Goal: Task Accomplishment & Management: Use online tool/utility

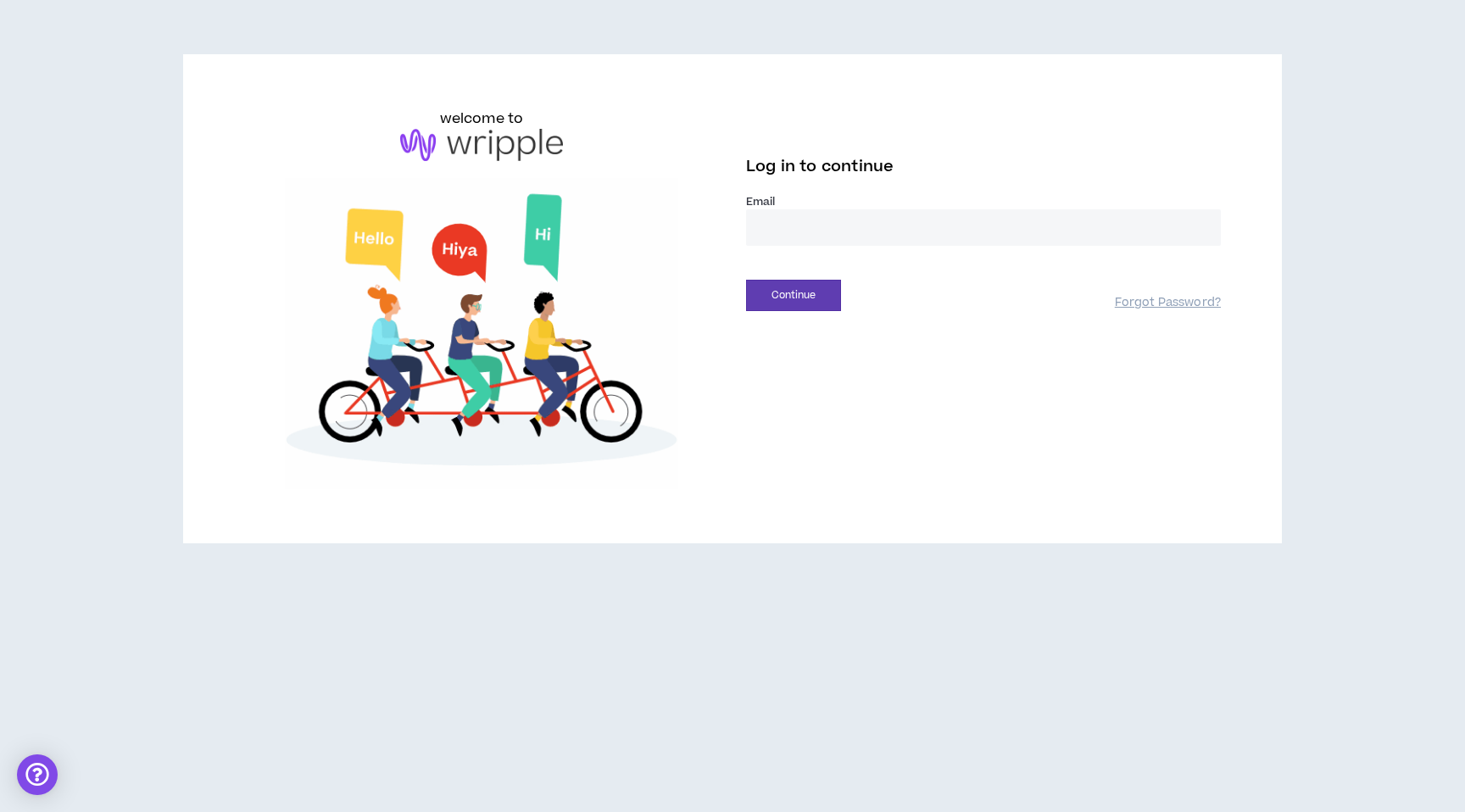
click at [783, 232] on input "email" at bounding box center [983, 228] width 475 height 36
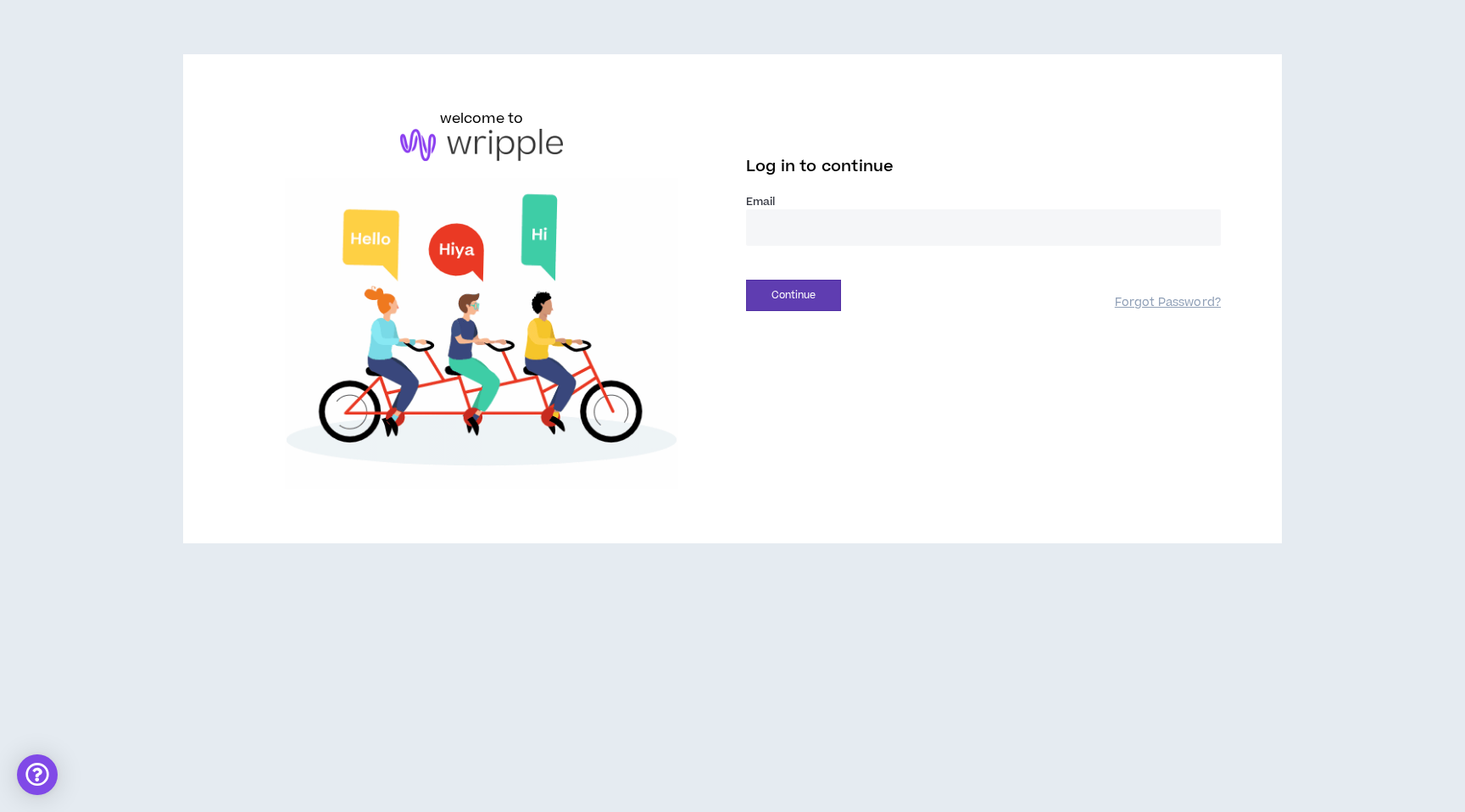
type input "**********"
click at [775, 290] on button "Continue" at bounding box center [793, 295] width 95 height 31
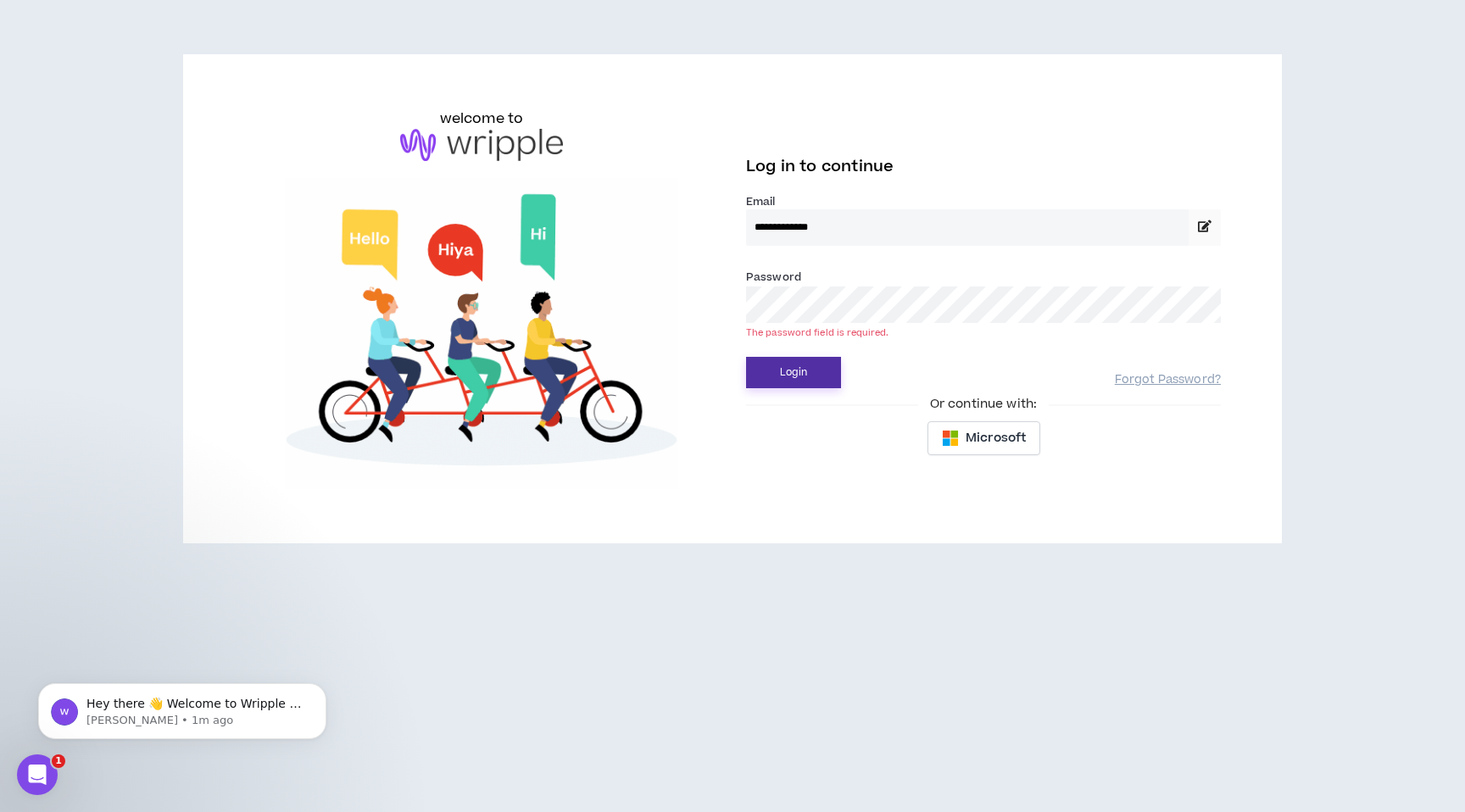
click at [792, 367] on button "Login" at bounding box center [793, 372] width 95 height 31
click at [814, 368] on button "Login" at bounding box center [793, 372] width 95 height 31
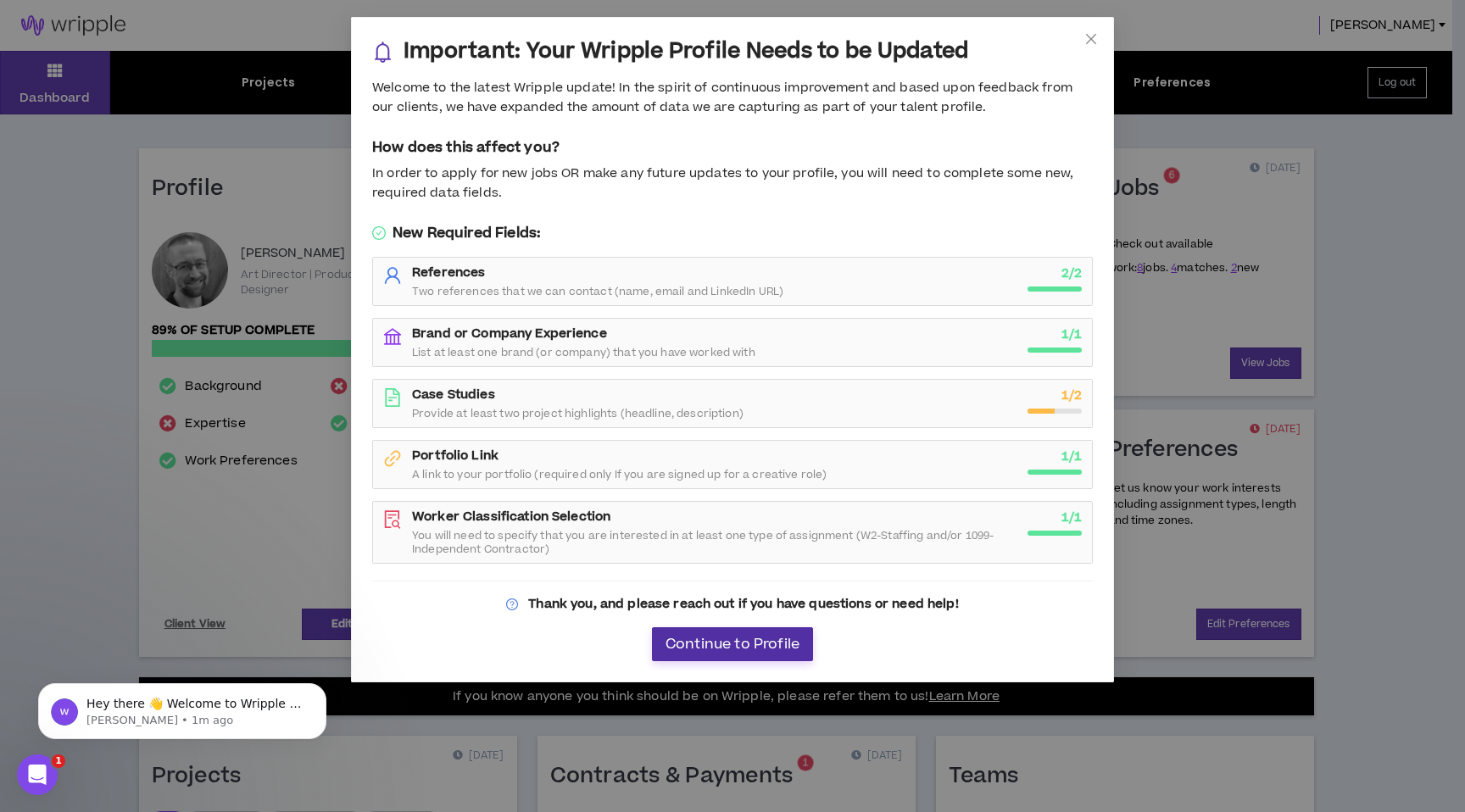
click at [775, 638] on span "Continue to Profile" at bounding box center [732, 644] width 134 height 16
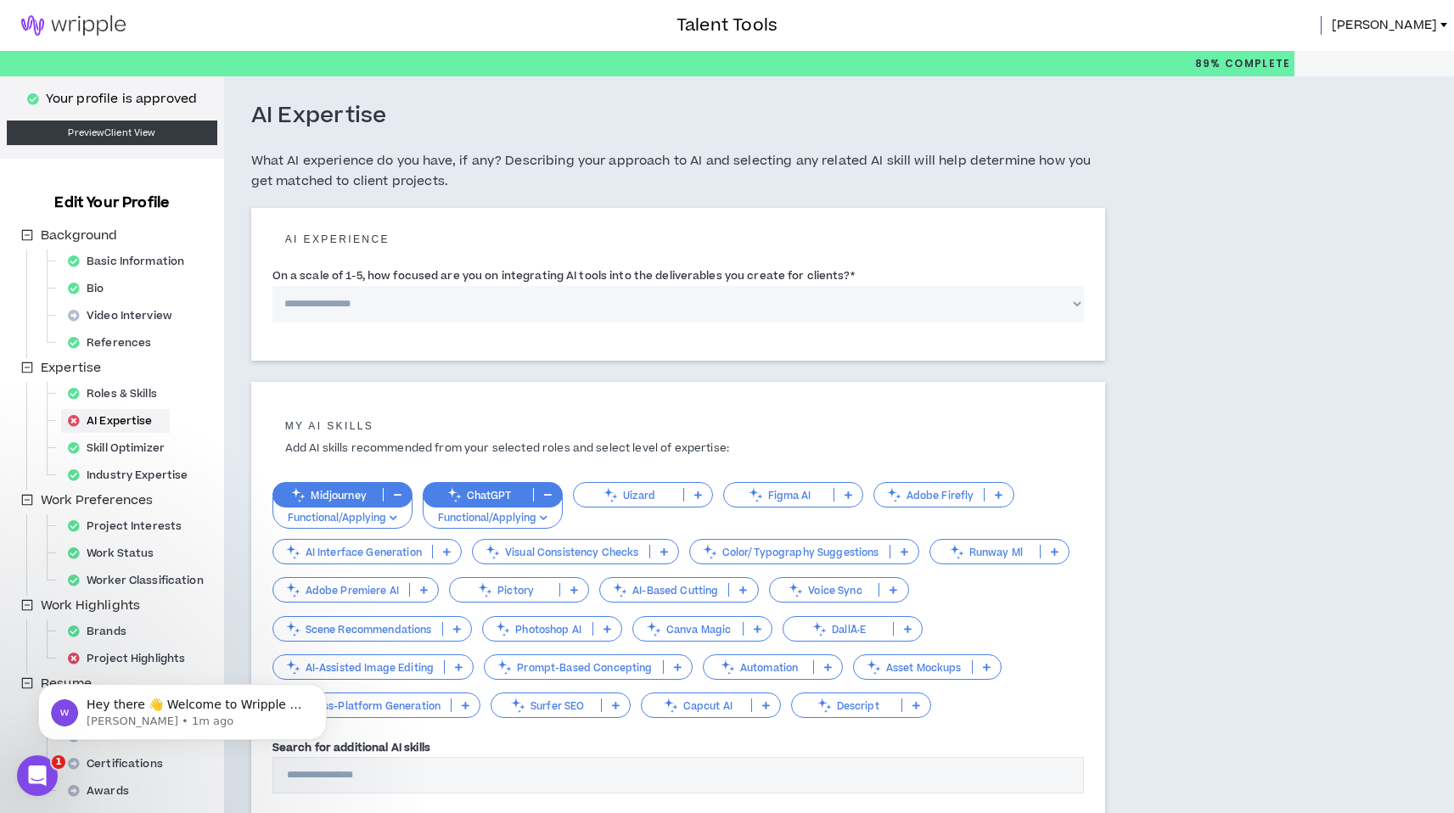
click at [1432, 17] on span "[PERSON_NAME]" at bounding box center [1383, 25] width 105 height 19
click at [1044, 143] on div "AI Expertise What AI experience do you have, if any? Describing your approach t…" at bounding box center [678, 155] width 855 height 106
click at [123, 94] on p "Your profile is approved" at bounding box center [121, 99] width 151 height 19
click at [81, 24] on img at bounding box center [73, 25] width 147 height 20
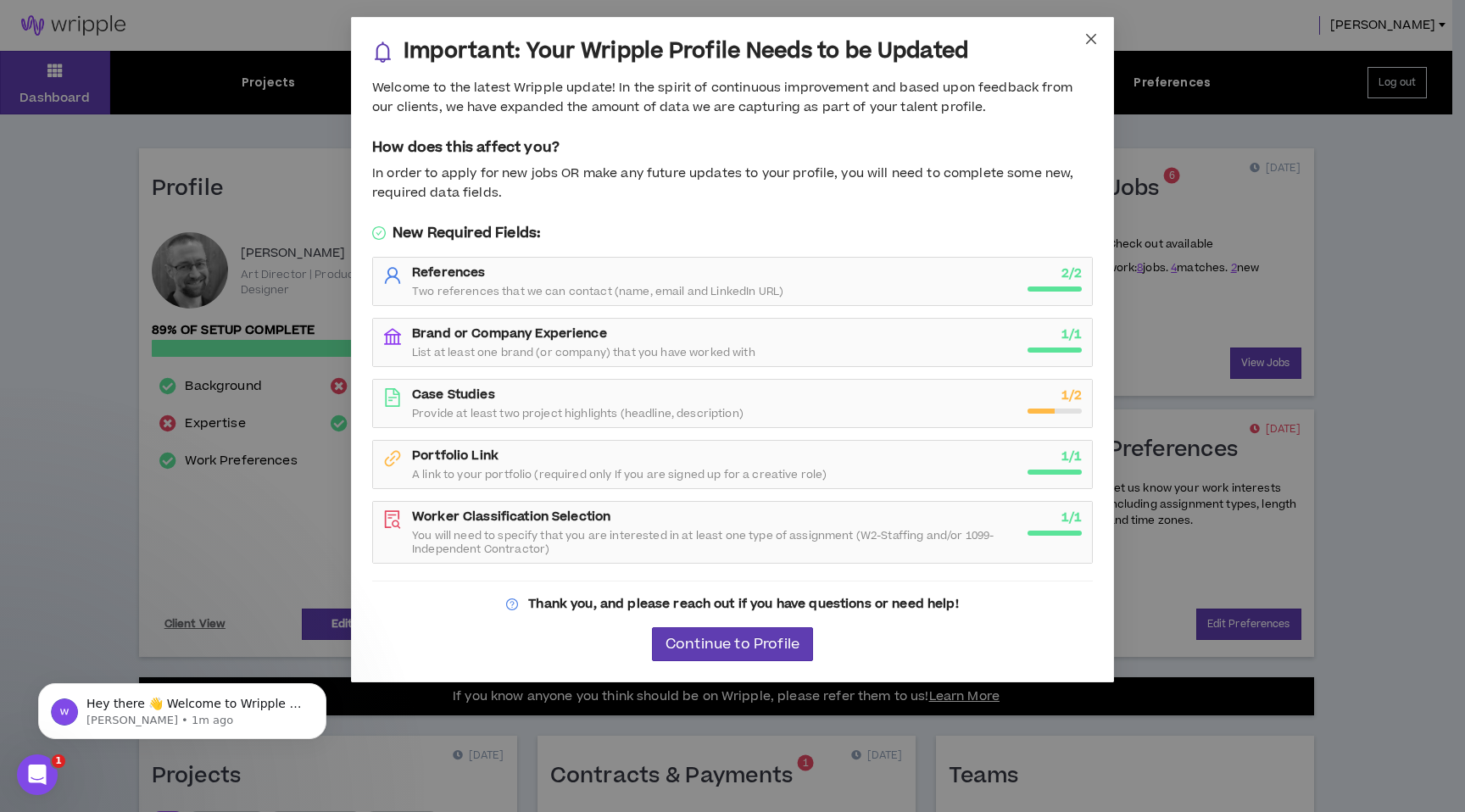
click at [1096, 36] on icon "close" at bounding box center [1091, 39] width 14 height 14
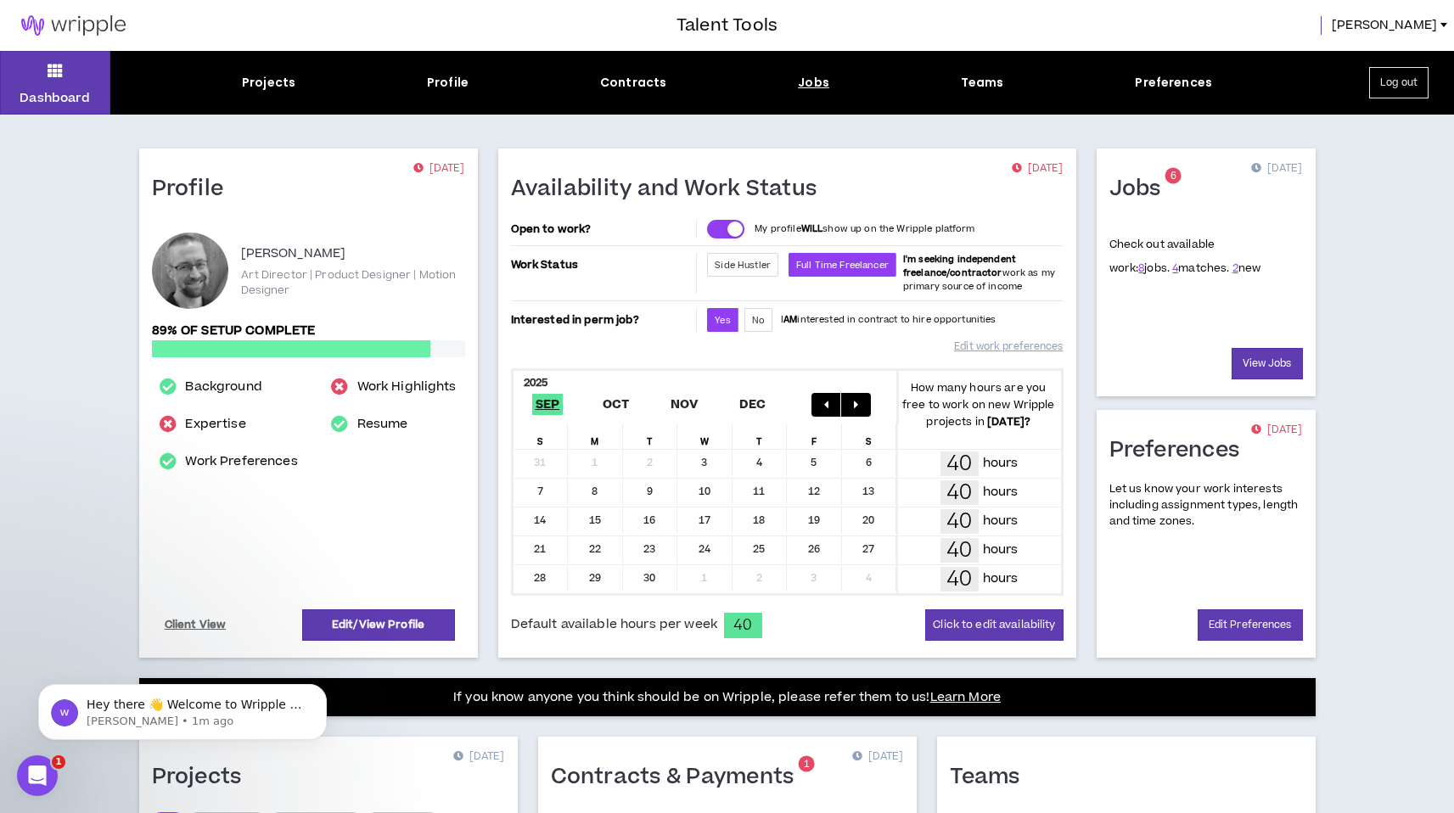
click at [816, 81] on div "Jobs" at bounding box center [813, 83] width 31 height 18
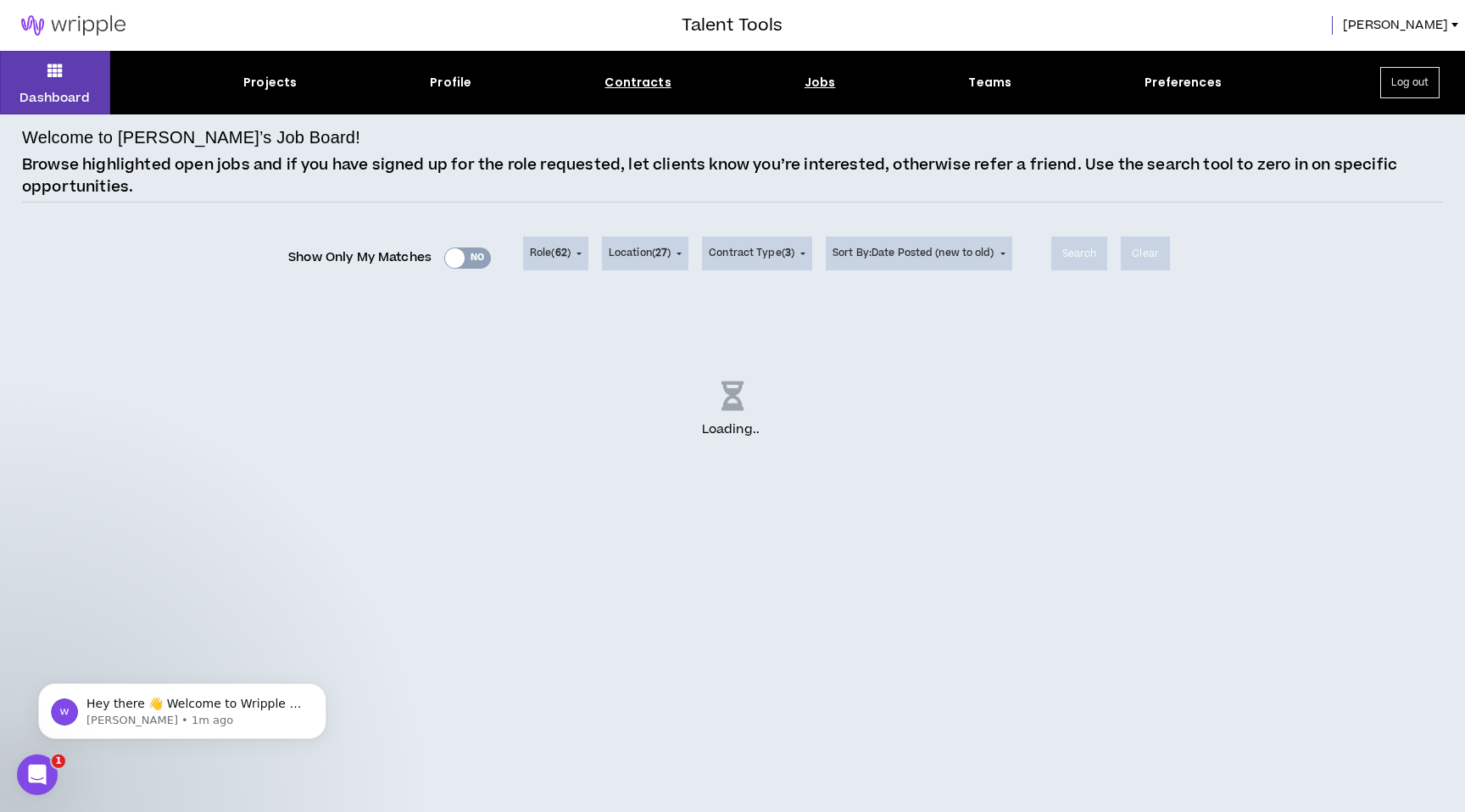
click at [637, 81] on div "Contracts" at bounding box center [638, 83] width 66 height 18
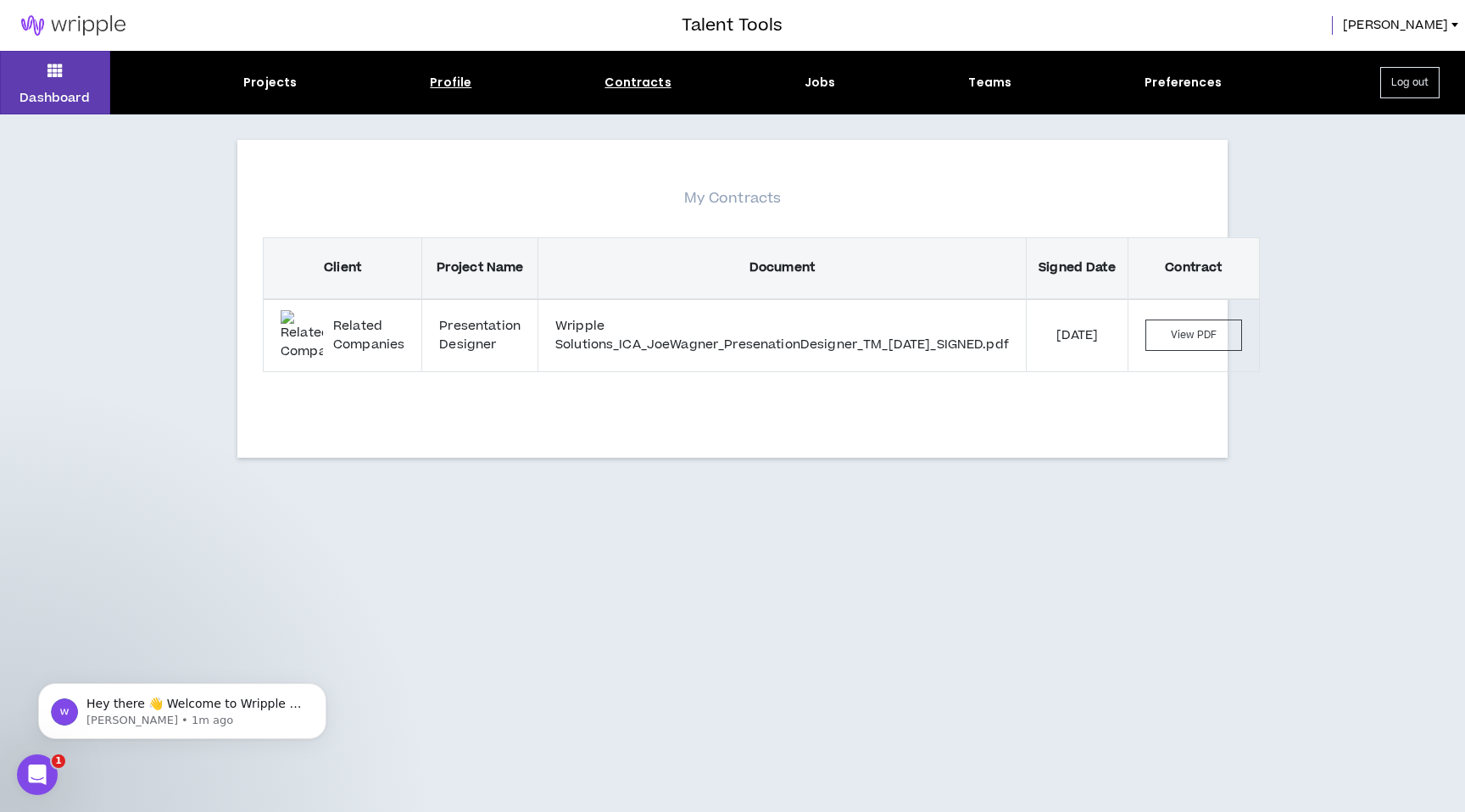
click at [463, 87] on div "Profile" at bounding box center [451, 83] width 42 height 18
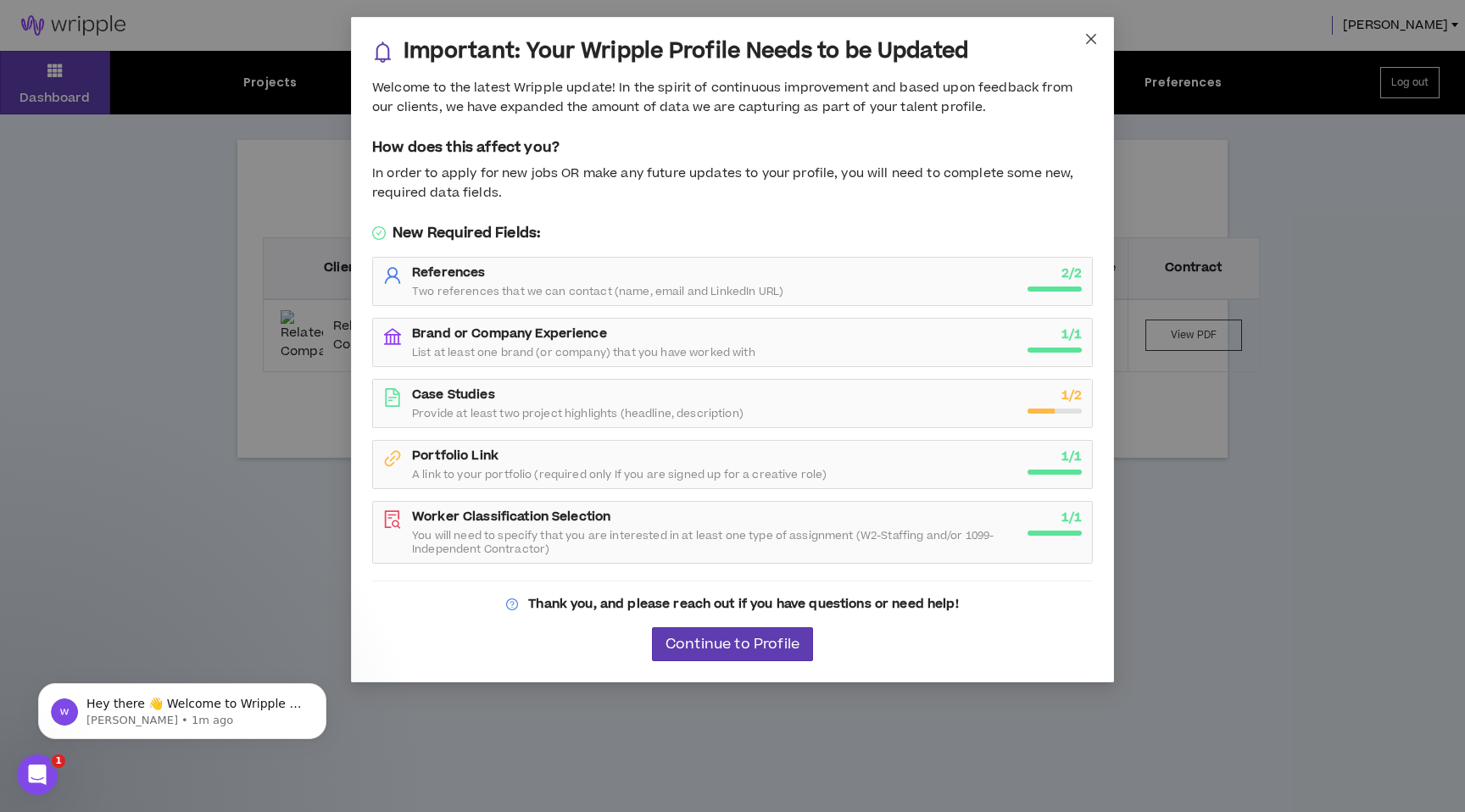
click at [1092, 36] on icon "close" at bounding box center [1091, 39] width 14 height 14
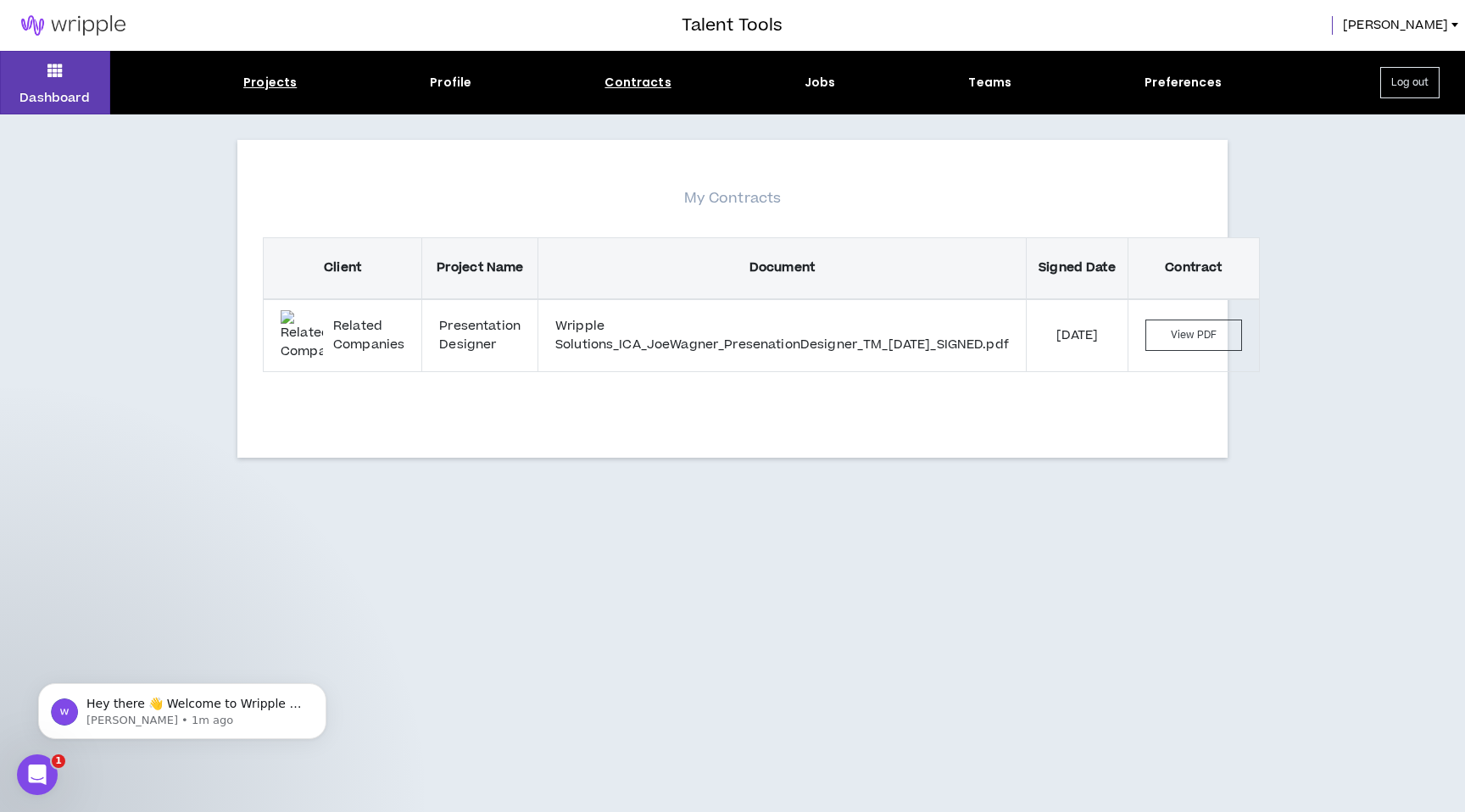
click at [277, 81] on div "Projects" at bounding box center [270, 83] width 53 height 18
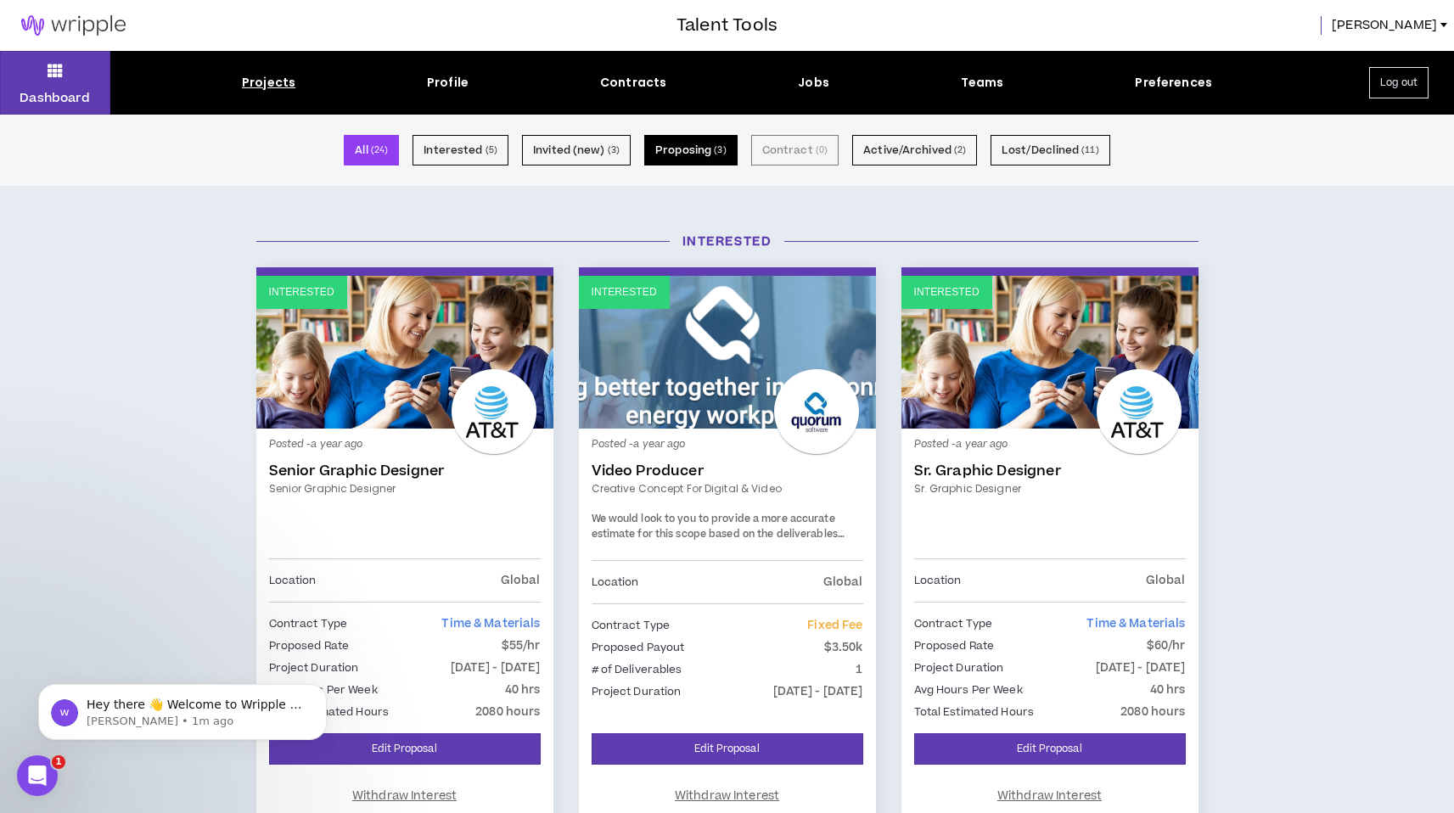
click at [674, 147] on button "Proposing ( 3 )" at bounding box center [690, 150] width 93 height 31
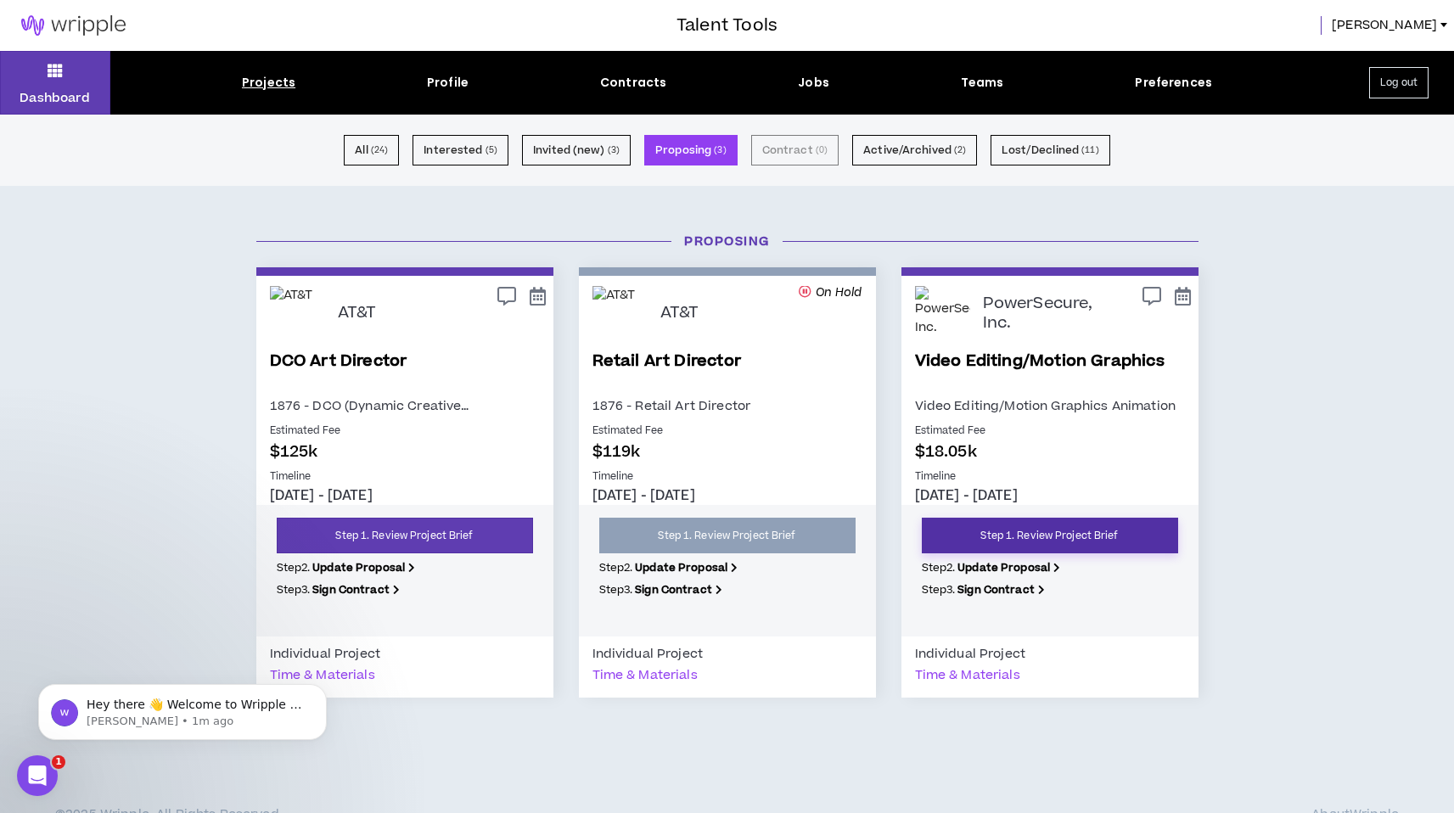
click at [1007, 540] on link "Step 1. Review Project Brief" at bounding box center [1050, 536] width 256 height 36
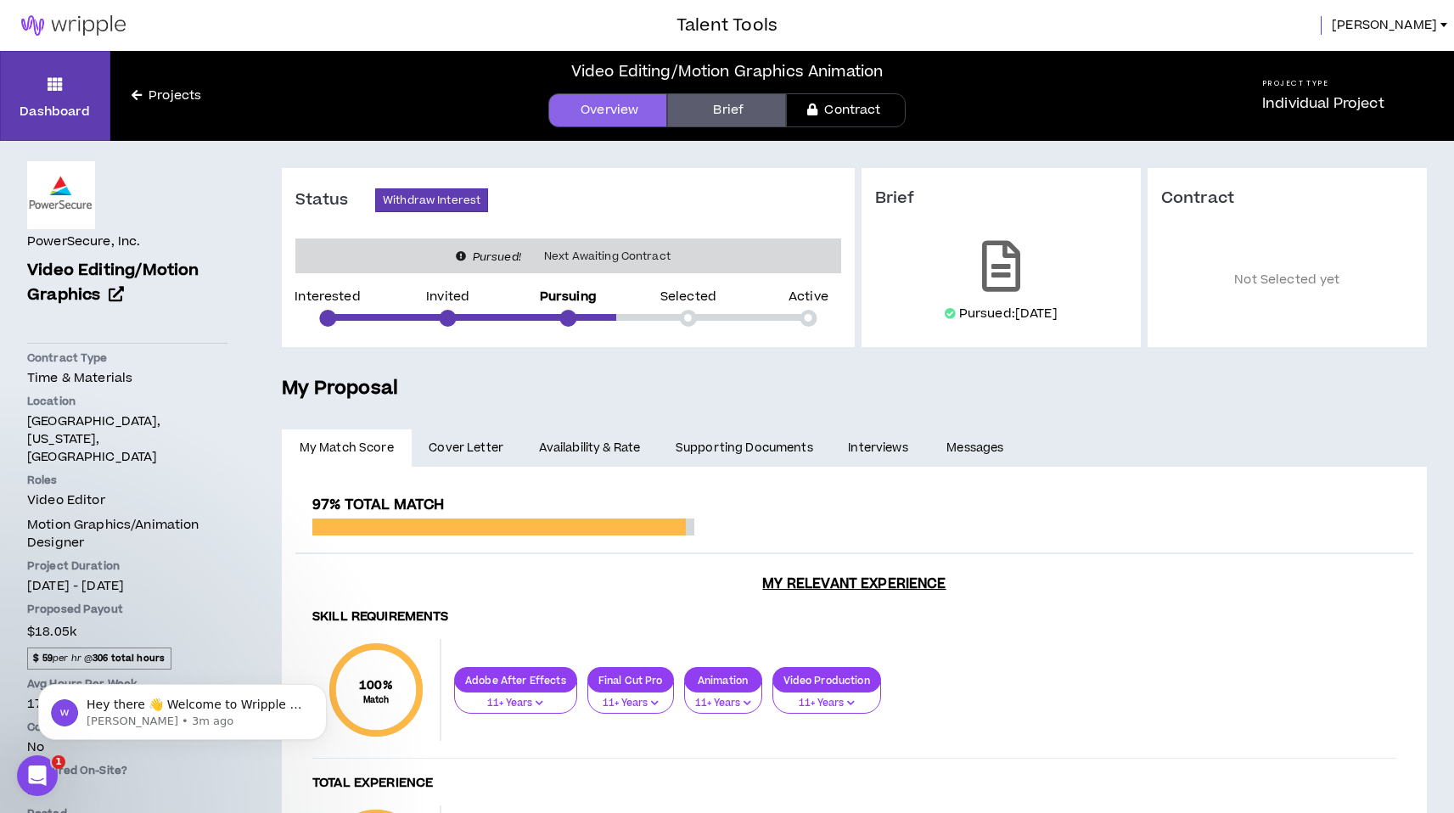
click at [733, 109] on link "Brief" at bounding box center [726, 110] width 119 height 34
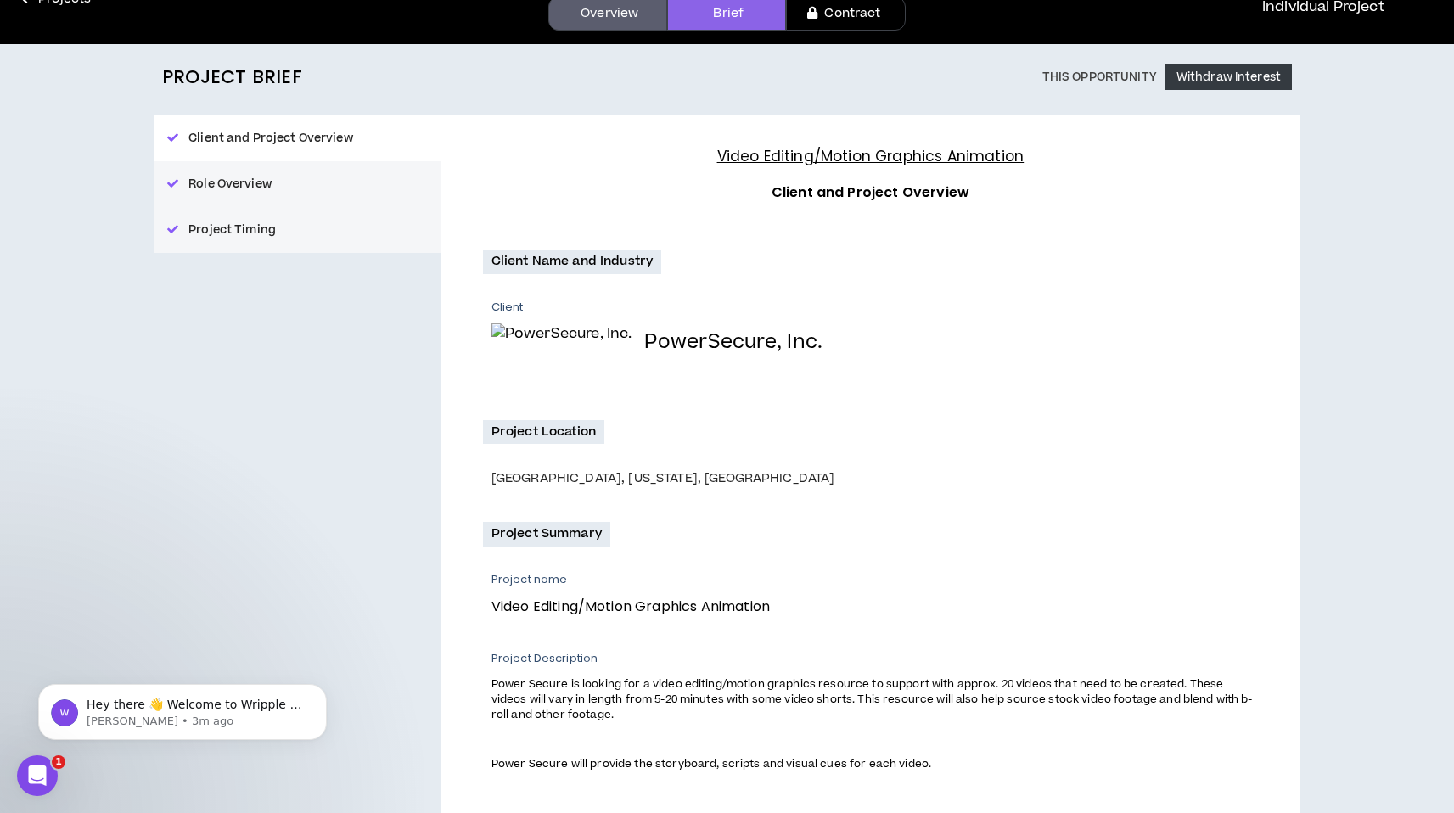
scroll to position [253, 0]
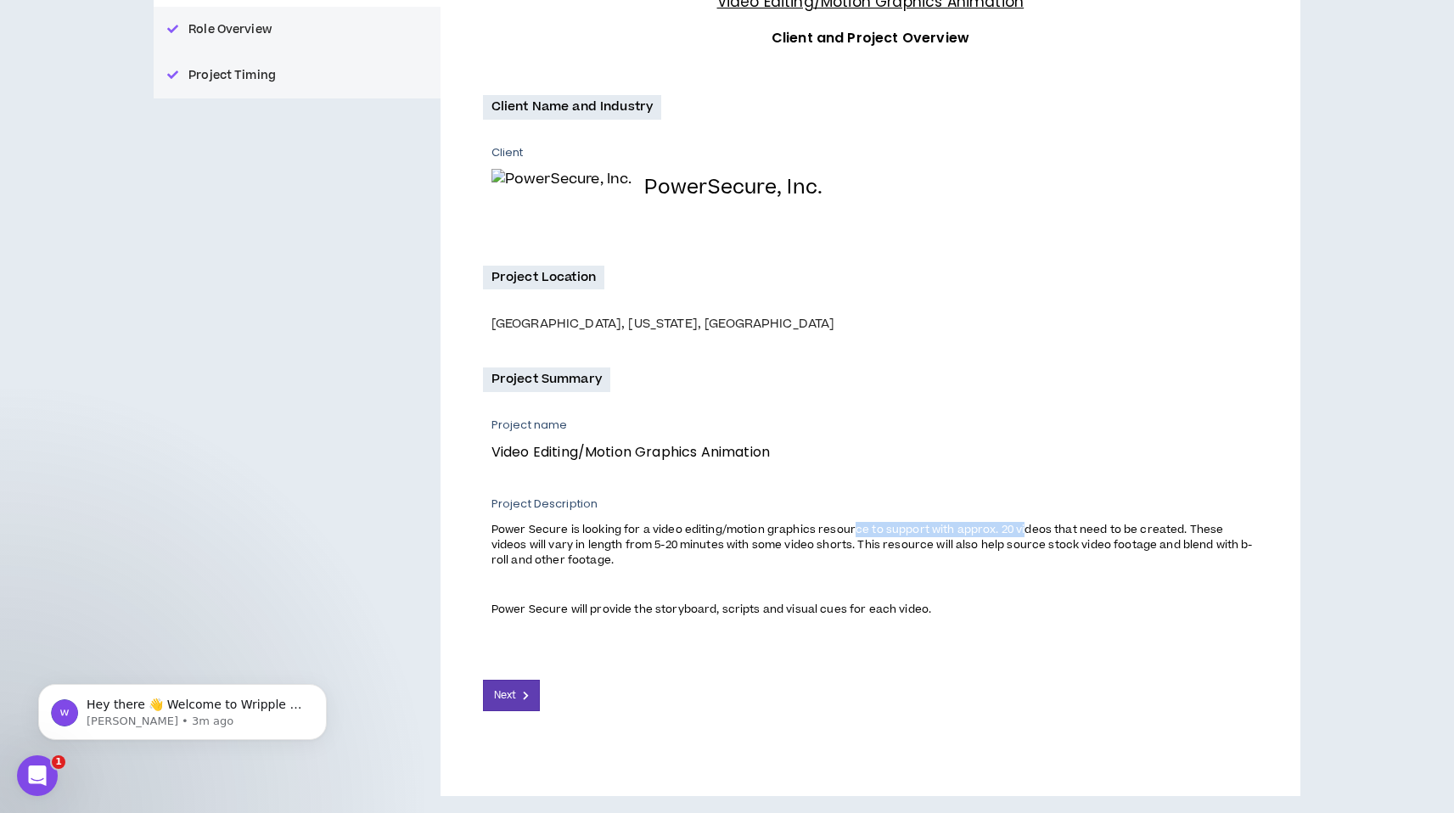
drag, startPoint x: 850, startPoint y: 524, endPoint x: 1032, endPoint y: 522, distance: 181.6
click at [1026, 524] on span "Power Secure is looking for a video editing/motion graphics resource to support…" at bounding box center [871, 545] width 761 height 46
drag, startPoint x: 1129, startPoint y: 516, endPoint x: 1151, endPoint y: 512, distance: 22.5
click at [1151, 512] on div "Project Description Power Secure is looking for a video editing/motion graphics…" at bounding box center [874, 557] width 766 height 122
drag, startPoint x: 1111, startPoint y: 521, endPoint x: 1169, endPoint y: 520, distance: 58.6
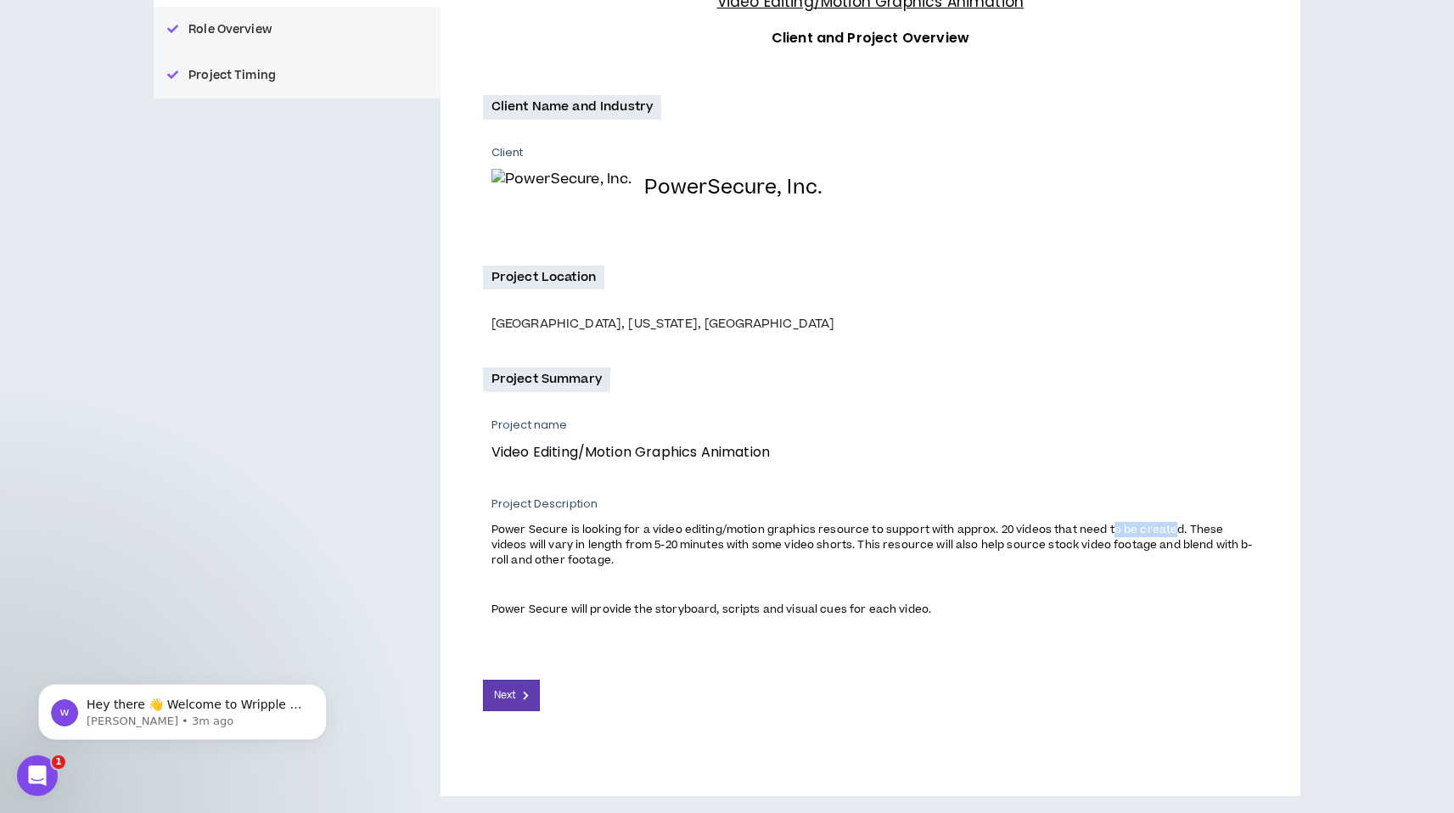
click at [1169, 522] on span "Power Secure is looking for a video editing/motion graphics resource to support…" at bounding box center [871, 545] width 761 height 46
drag, startPoint x: 529, startPoint y: 541, endPoint x: 892, endPoint y: 537, distance: 363.2
click at [892, 537] on span "Power Secure is looking for a video editing/motion graphics resource to support…" at bounding box center [871, 545] width 761 height 46
drag, startPoint x: 892, startPoint y: 537, endPoint x: 936, endPoint y: 539, distance: 44.2
click at [936, 539] on span "Power Secure is looking for a video editing/motion graphics resource to support…" at bounding box center [871, 545] width 761 height 46
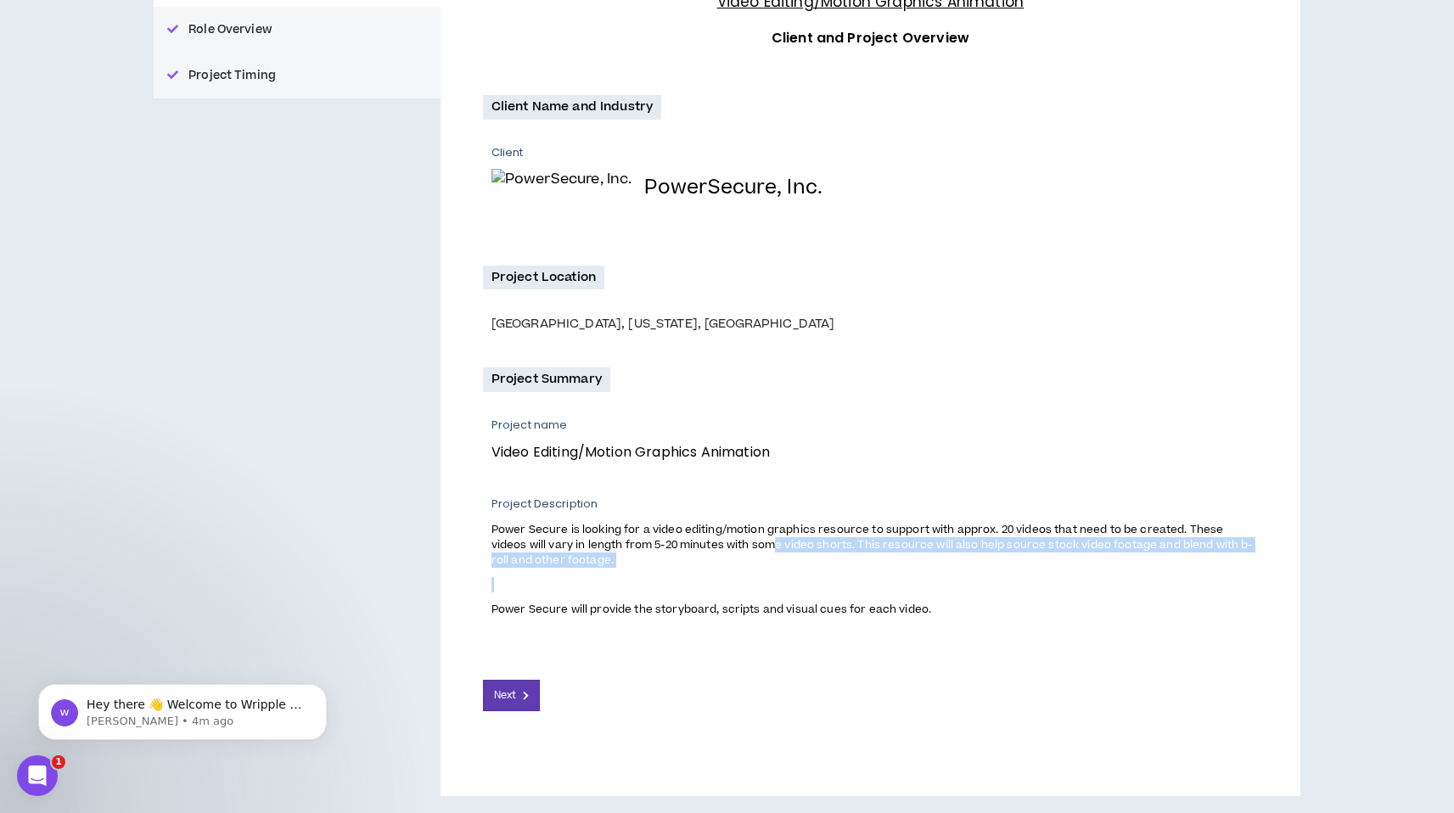
drag, startPoint x: 653, startPoint y: 569, endPoint x: 737, endPoint y: 551, distance: 86.1
click at [737, 551] on span "Power Secure is looking for a video editing/motion graphics resource to support…" at bounding box center [874, 569] width 766 height 98
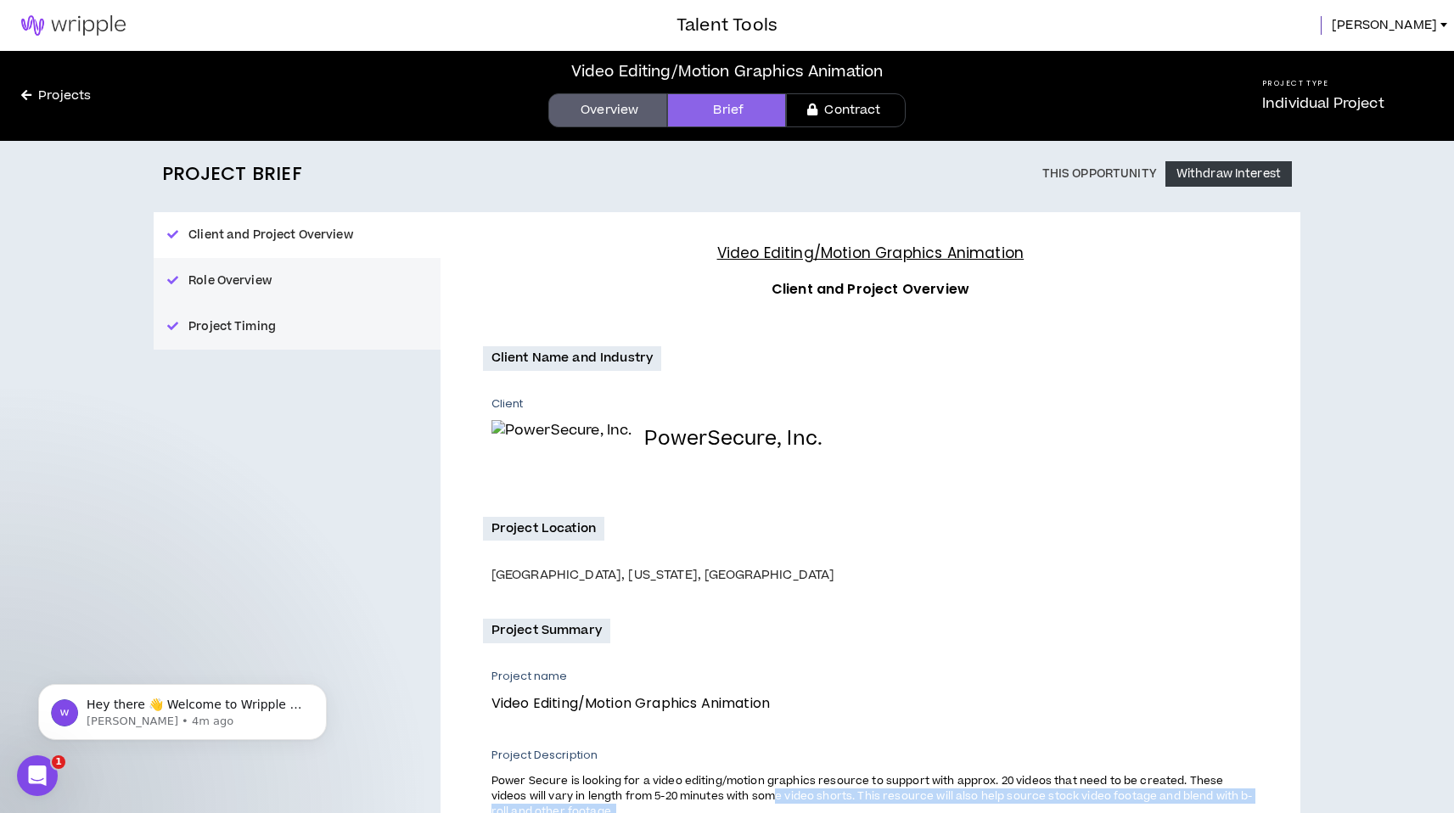
click at [247, 276] on button "Role Overview" at bounding box center [297, 281] width 287 height 46
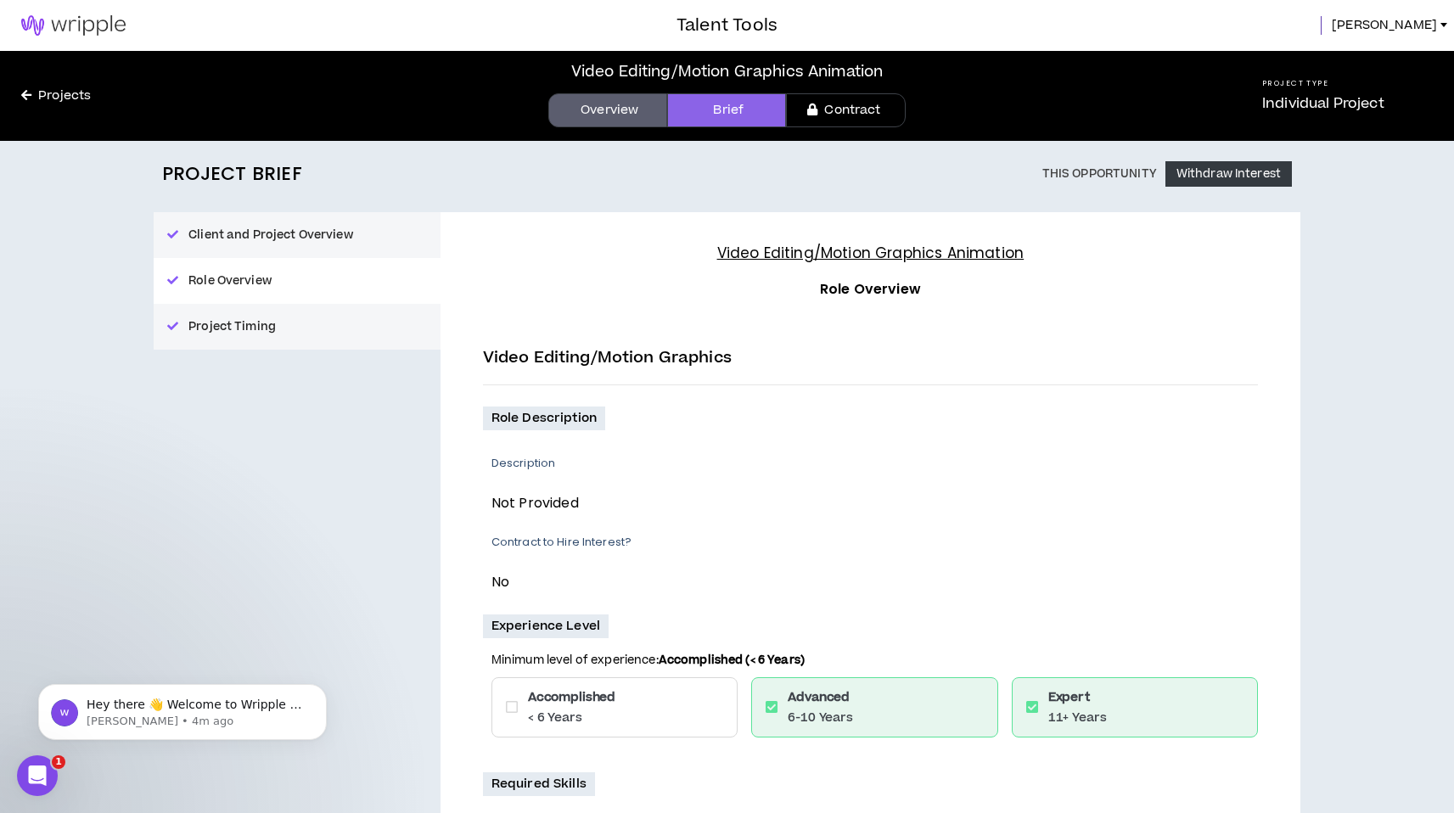
click at [261, 328] on button "Project Timing" at bounding box center [297, 327] width 287 height 46
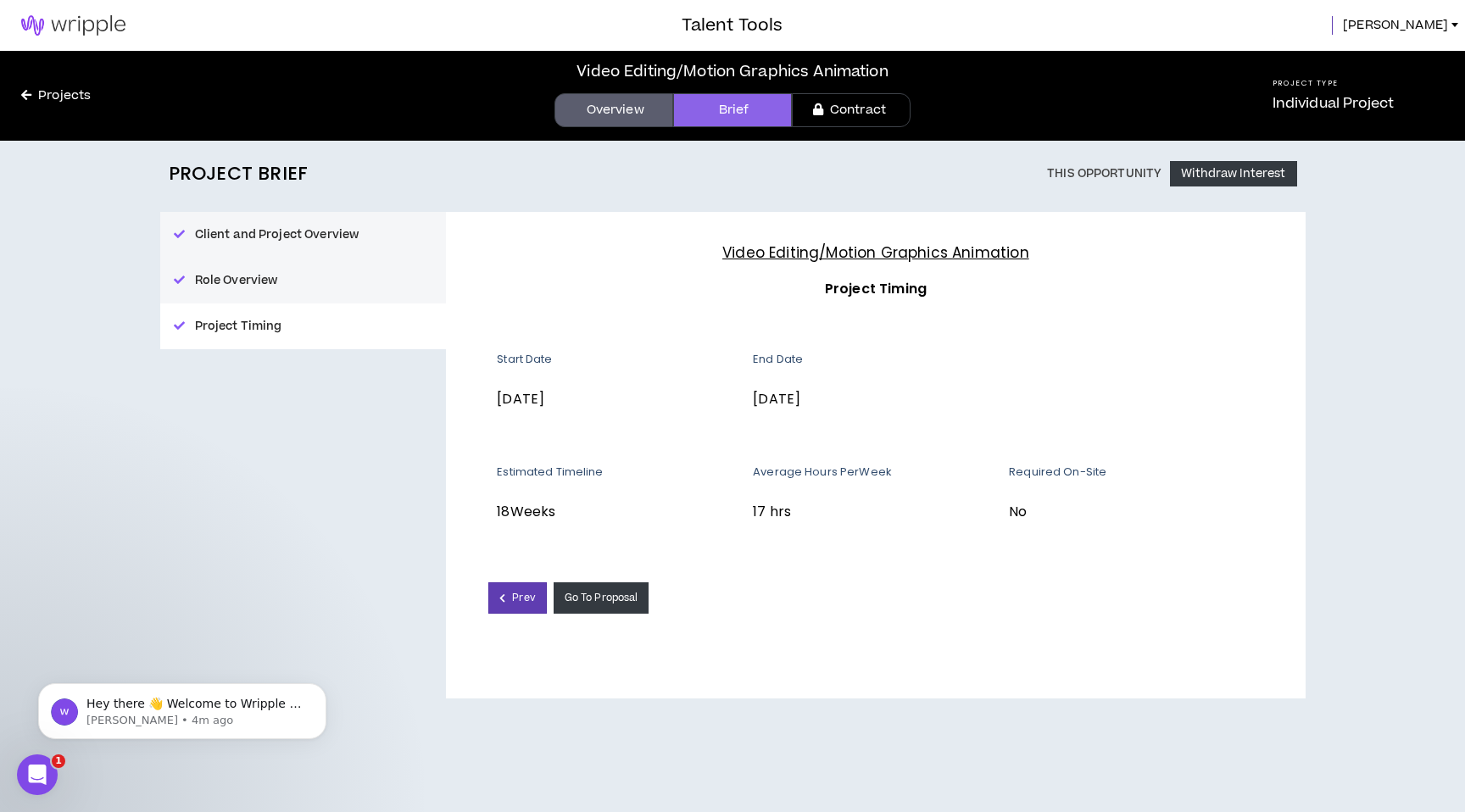
click at [261, 328] on div "Client and Project Overview Role Overview Project Timing" at bounding box center [303, 280] width 287 height 137
click at [282, 273] on button "Role Overview" at bounding box center [303, 281] width 287 height 46
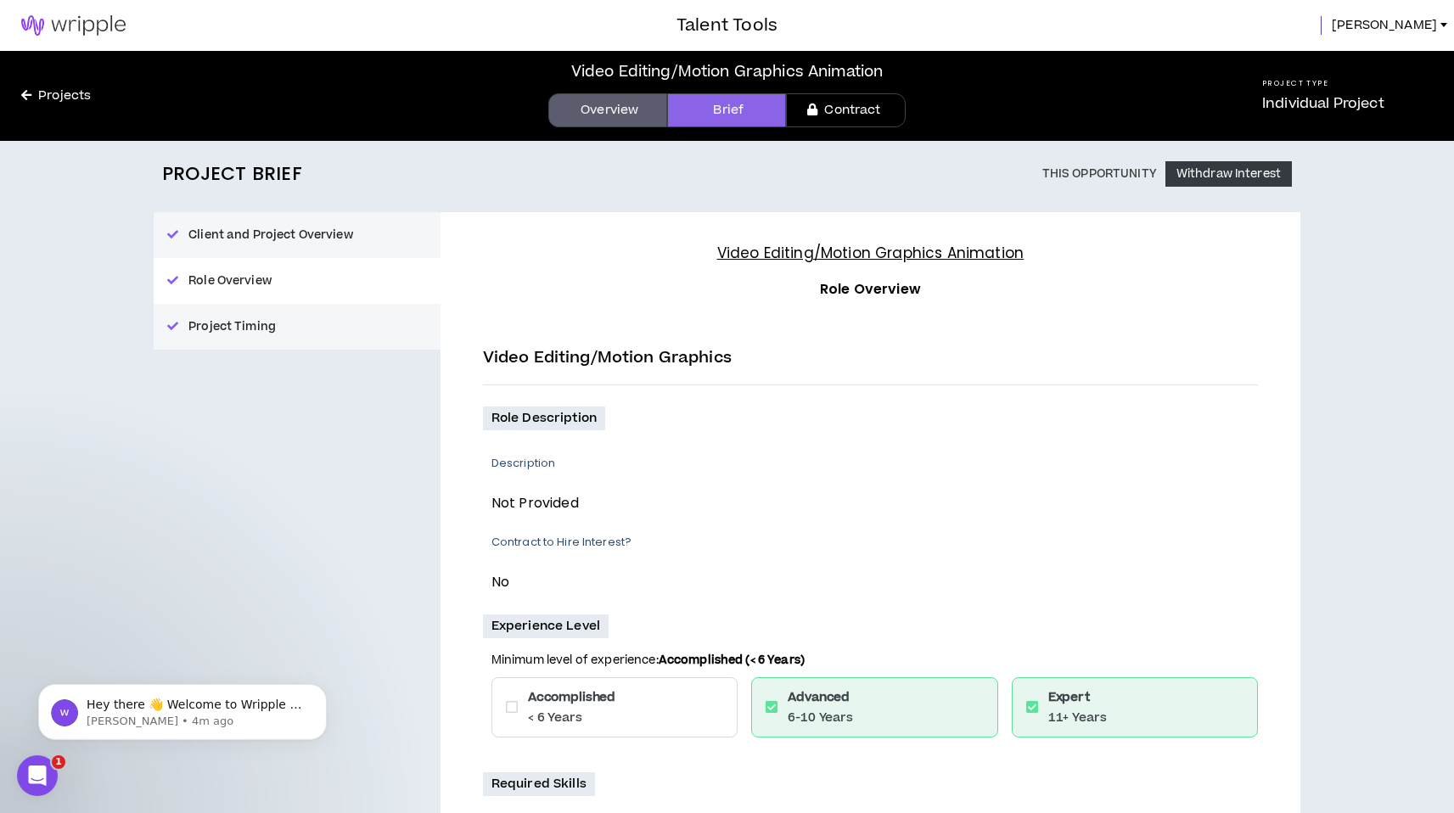
click at [278, 233] on button "Client and Project Overview" at bounding box center [297, 235] width 287 height 46
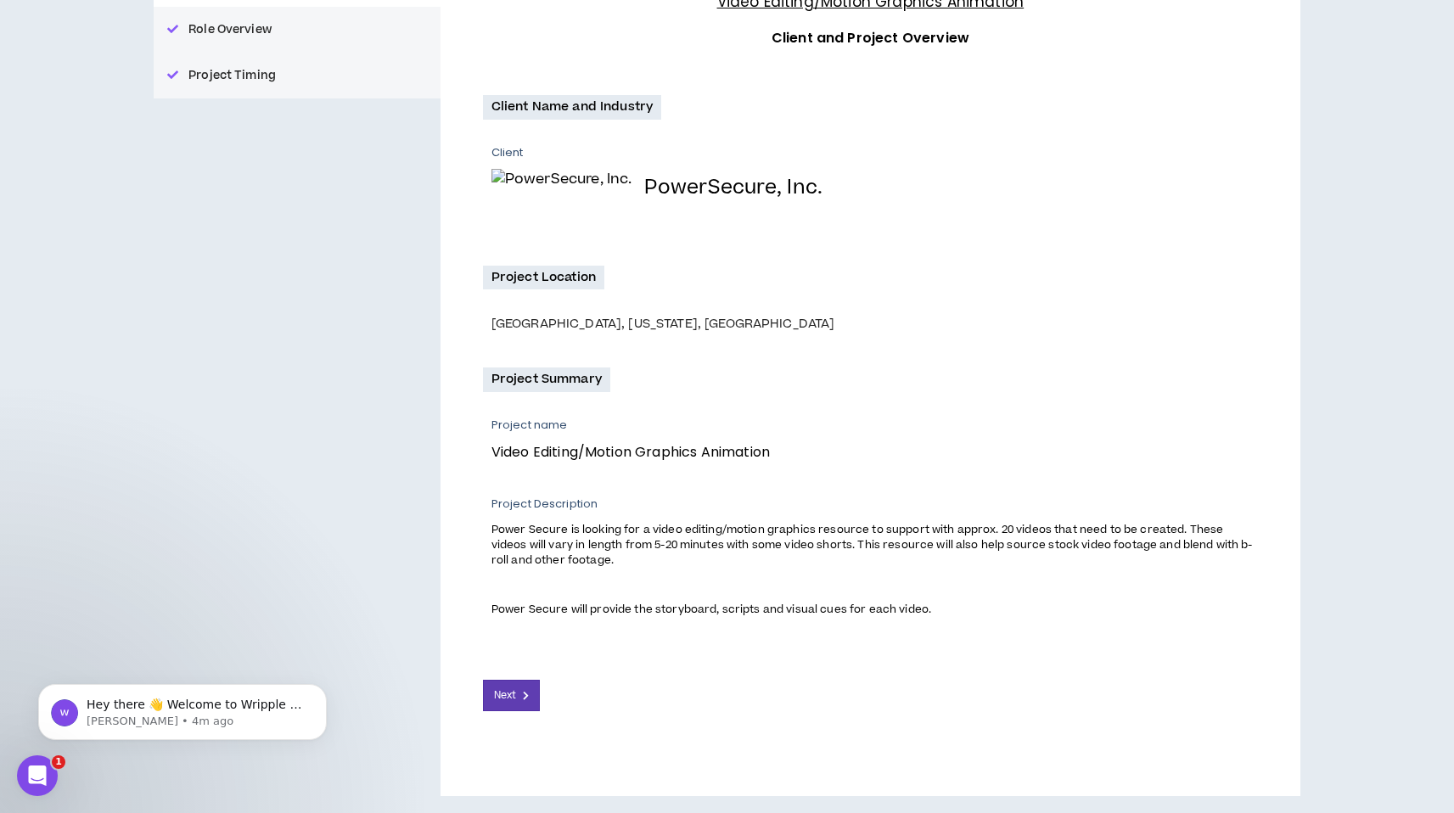
scroll to position [253, 0]
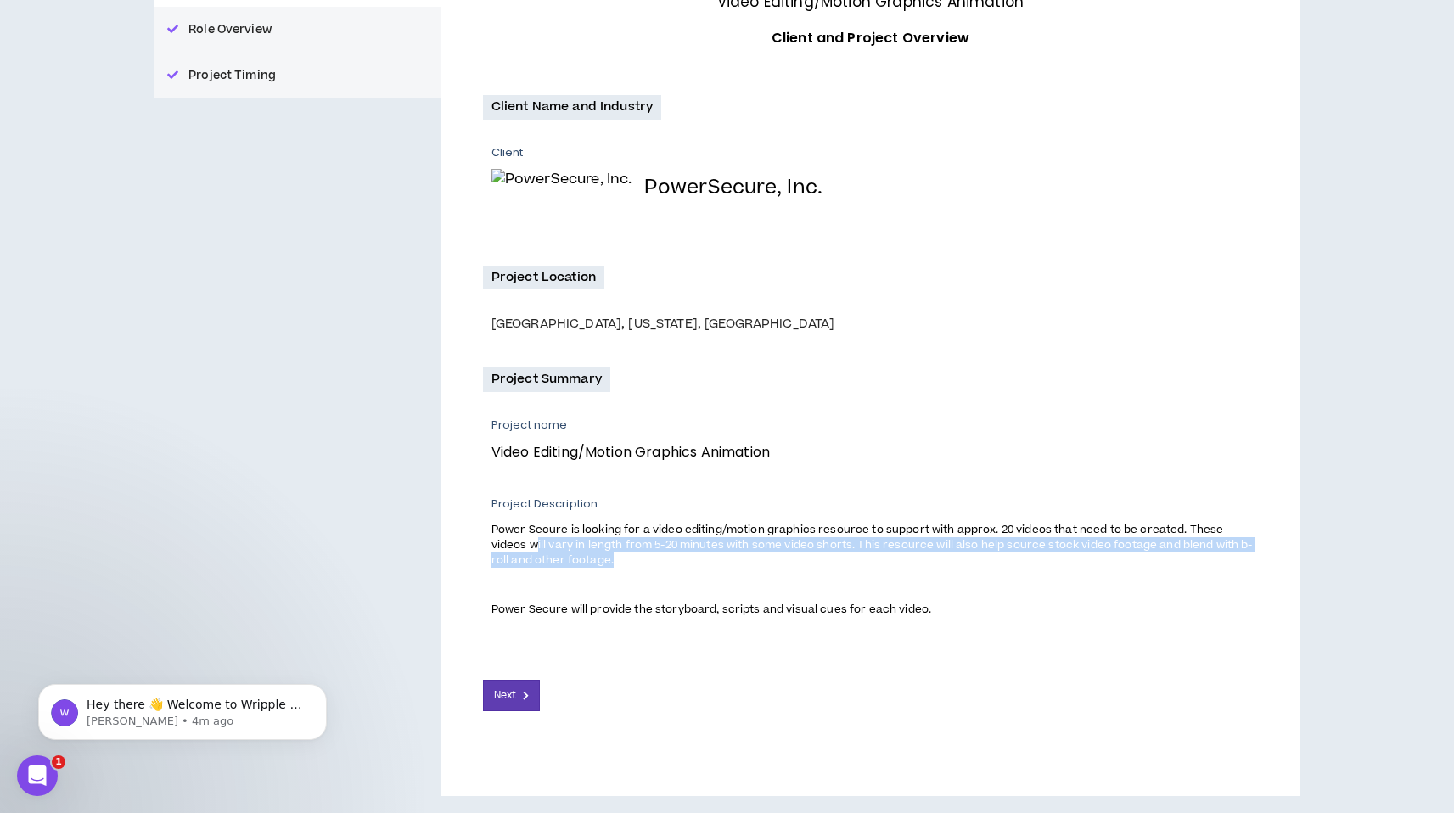
drag, startPoint x: 496, startPoint y: 539, endPoint x: 582, endPoint y: 557, distance: 87.5
click at [582, 557] on p "Power Secure is looking for a video editing/motion graphics resource to support…" at bounding box center [874, 544] width 766 height 48
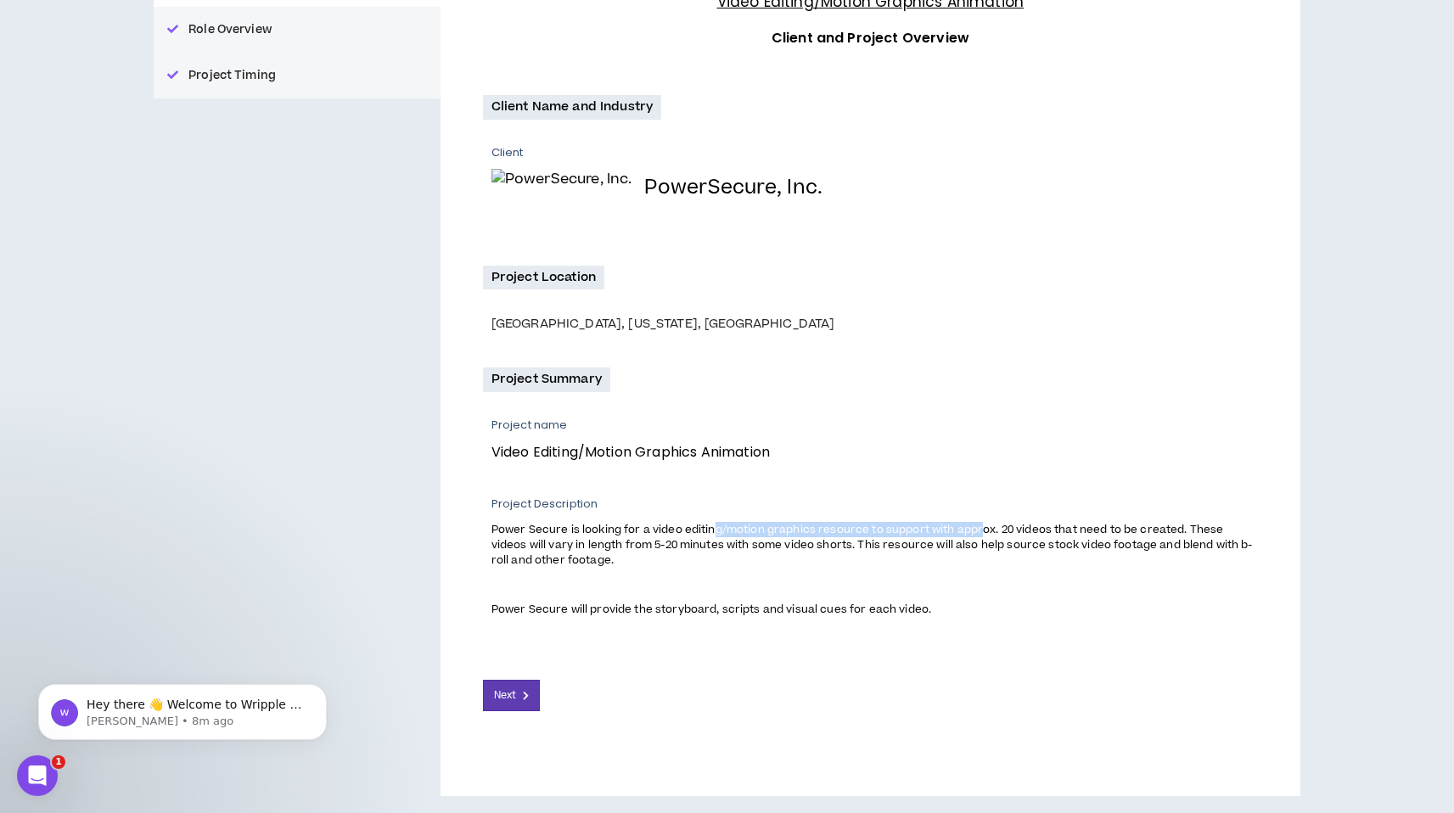
drag, startPoint x: 714, startPoint y: 525, endPoint x: 978, endPoint y: 533, distance: 264.0
click at [978, 533] on span "Power Secure is looking for a video editing/motion graphics resource to support…" at bounding box center [871, 545] width 761 height 46
drag, startPoint x: 1006, startPoint y: 530, endPoint x: 1017, endPoint y: 529, distance: 11.2
click at [1017, 529] on span "Power Secure is looking for a video editing/motion graphics resource to support…" at bounding box center [871, 545] width 761 height 46
